Goal: Transaction & Acquisition: Purchase product/service

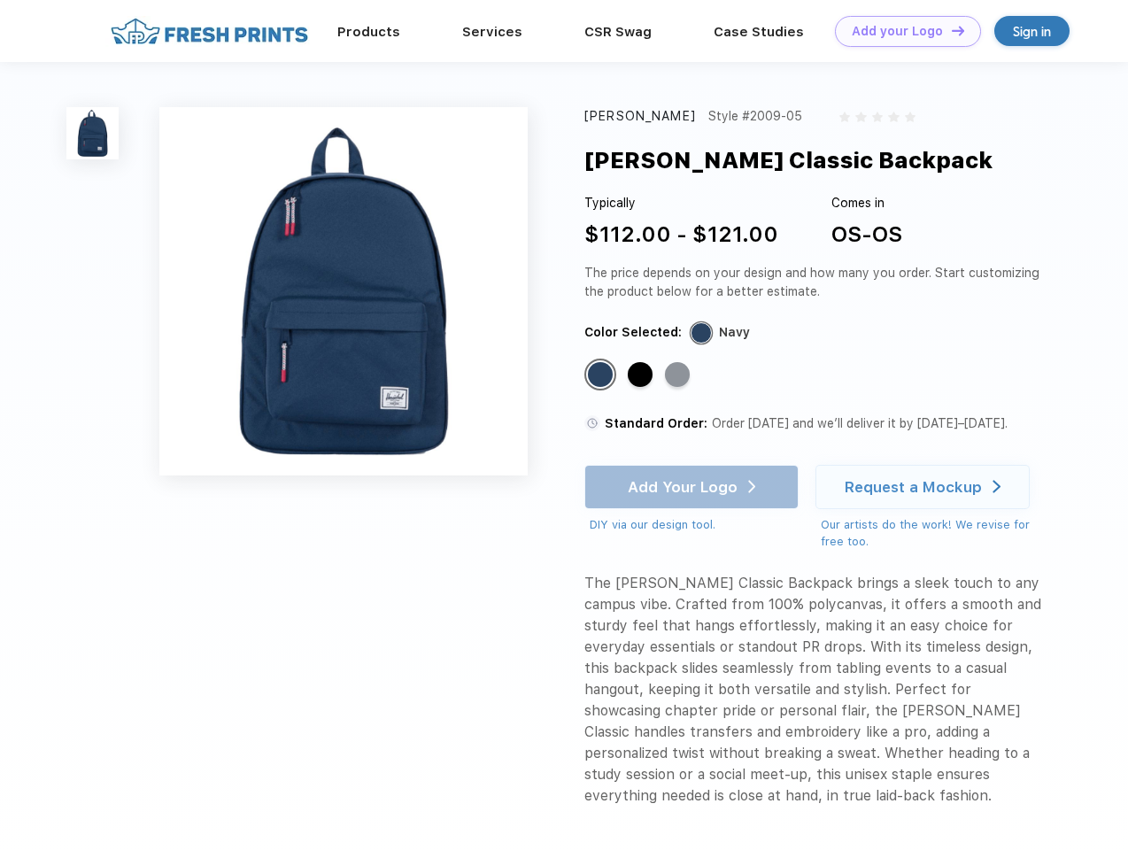
click at [901, 31] on link "Add your Logo Design Tool" at bounding box center [908, 31] width 146 height 31
click at [0, 0] on div "Design Tool" at bounding box center [0, 0] width 0 height 0
click at [950, 30] on link "Add your Logo Design Tool" at bounding box center [908, 31] width 146 height 31
click at [93, 133] on img at bounding box center [92, 133] width 52 height 52
click at [602, 375] on div "Standard Color" at bounding box center [600, 374] width 25 height 25
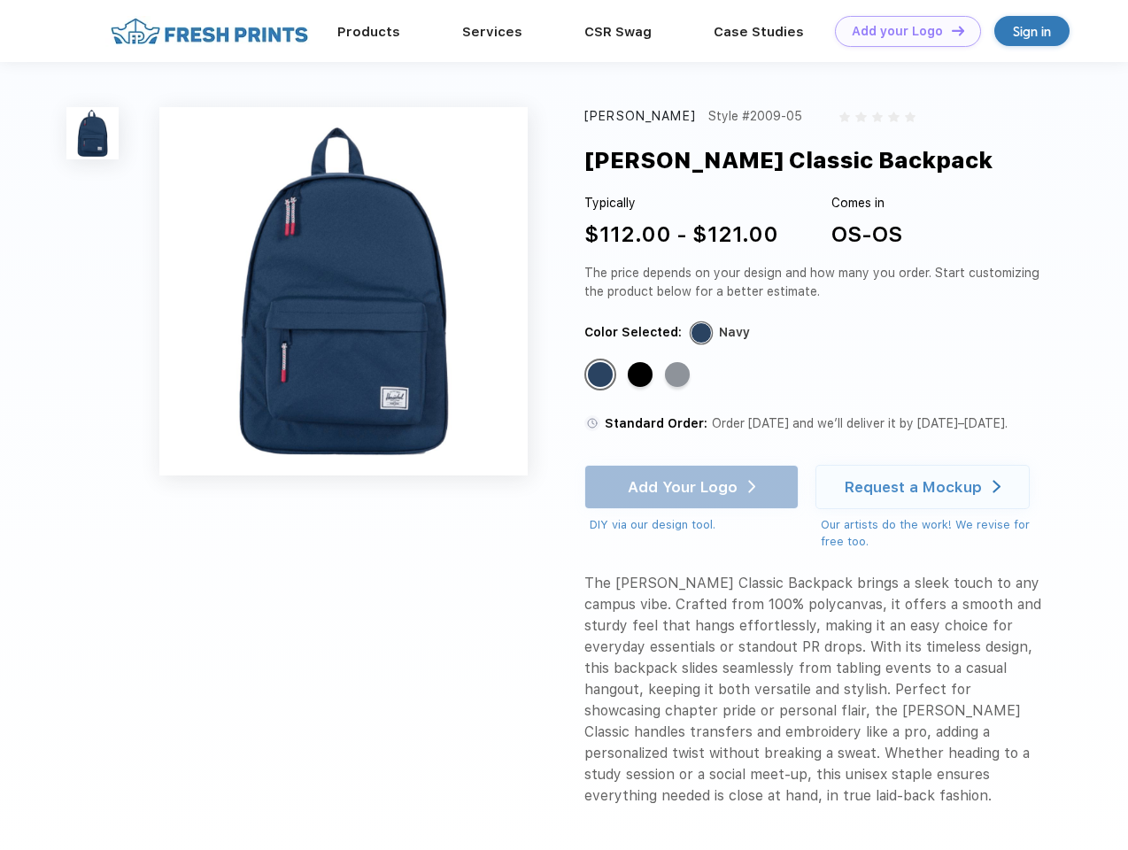
click at [642, 375] on div "Standard Color" at bounding box center [640, 374] width 25 height 25
click at [679, 375] on div "Standard Color" at bounding box center [677, 374] width 25 height 25
click at [693, 487] on div "Add Your Logo DIY via our design tool. Ah shoot! This product isn't up in our d…" at bounding box center [691, 499] width 214 height 69
click at [925, 487] on div "Request a Mockup" at bounding box center [913, 487] width 137 height 18
